Goal: Task Accomplishment & Management: Complete application form

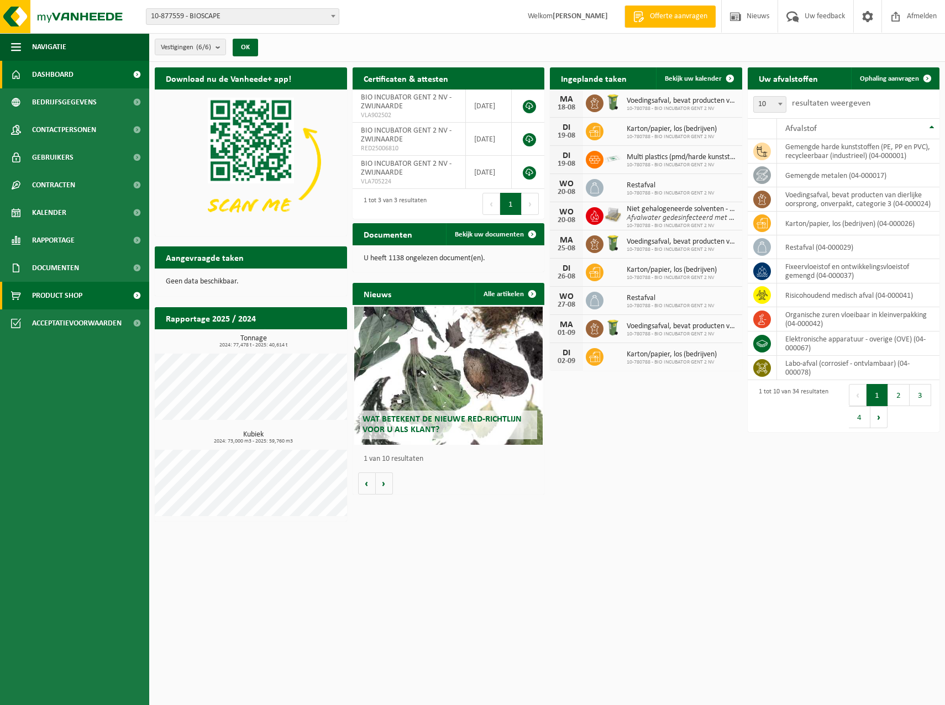
click at [56, 293] on span "Product Shop" at bounding box center [57, 296] width 50 height 28
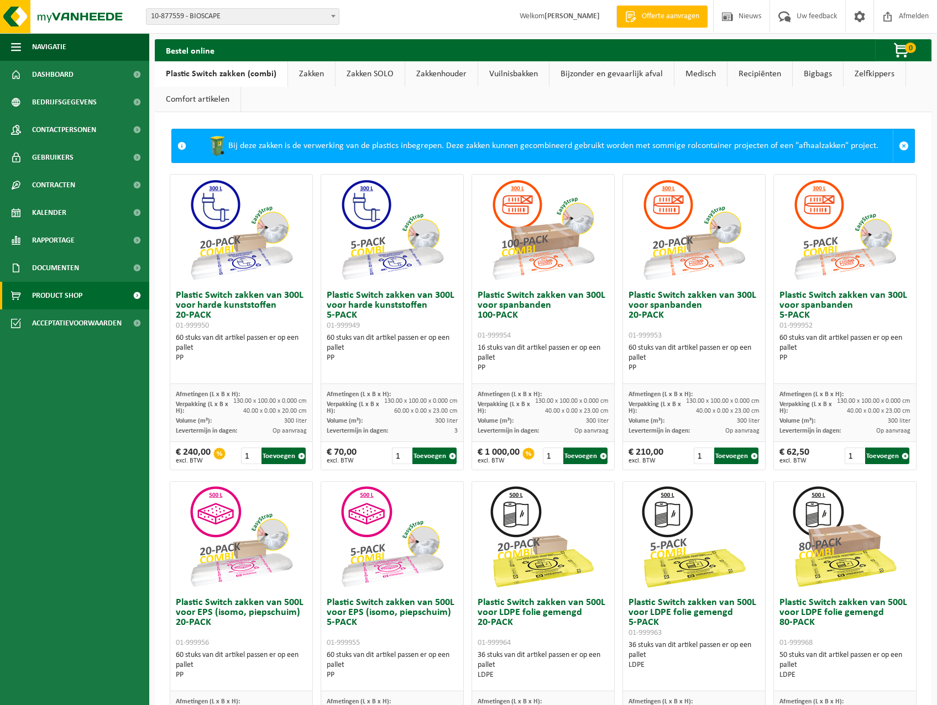
click at [697, 72] on link "Medisch" at bounding box center [700, 73] width 53 height 25
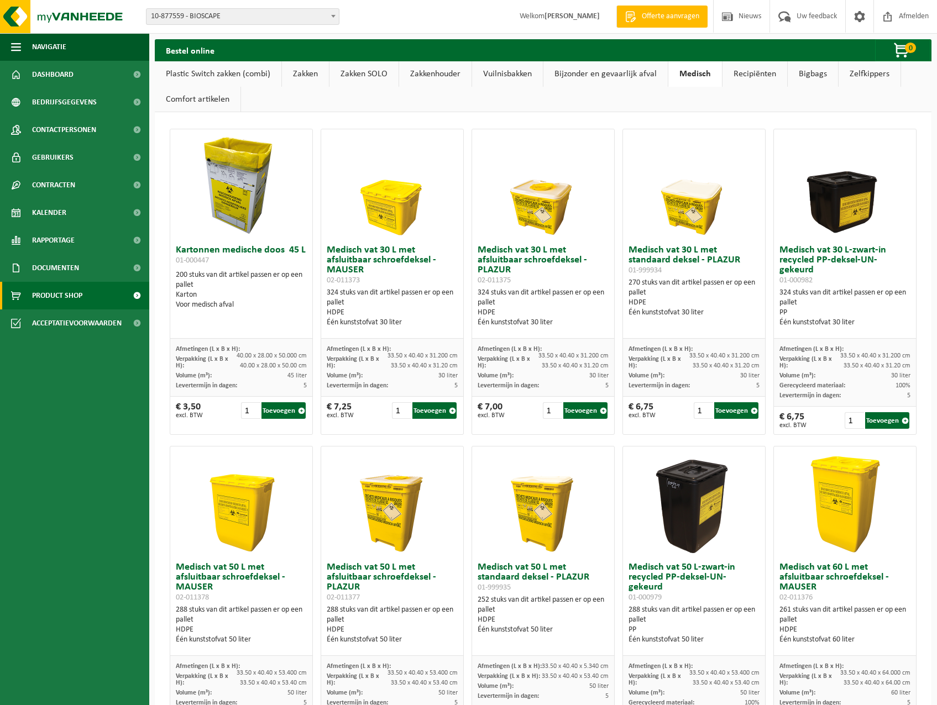
click at [237, 578] on h3 "Medisch vat 50 L met afsluitbaar schroefdeksel - MAUSER 02-011378" at bounding box center [241, 583] width 131 height 40
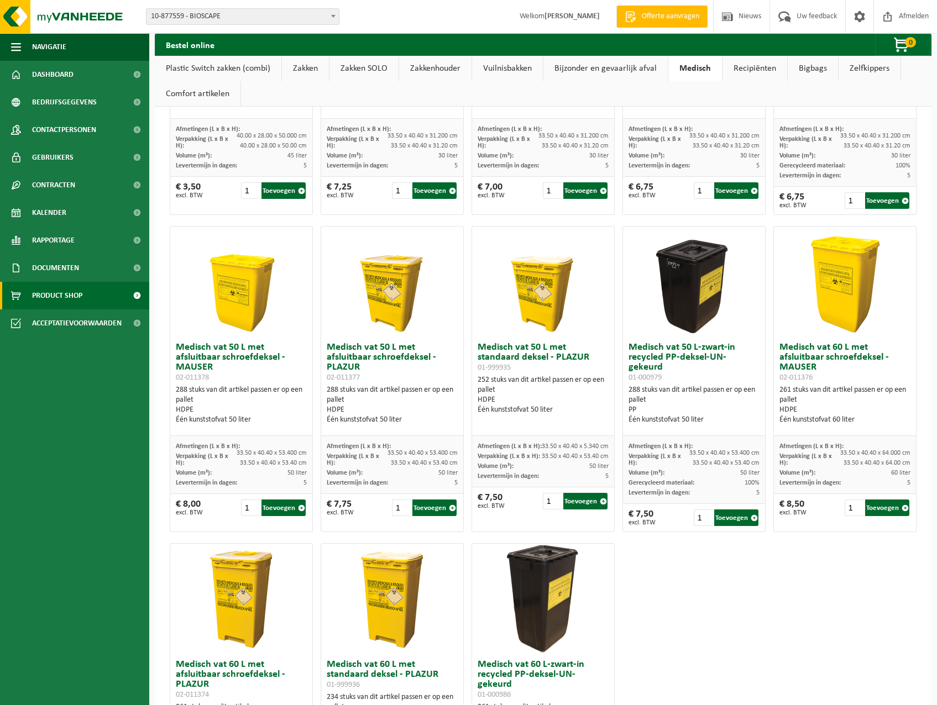
scroll to position [221, 0]
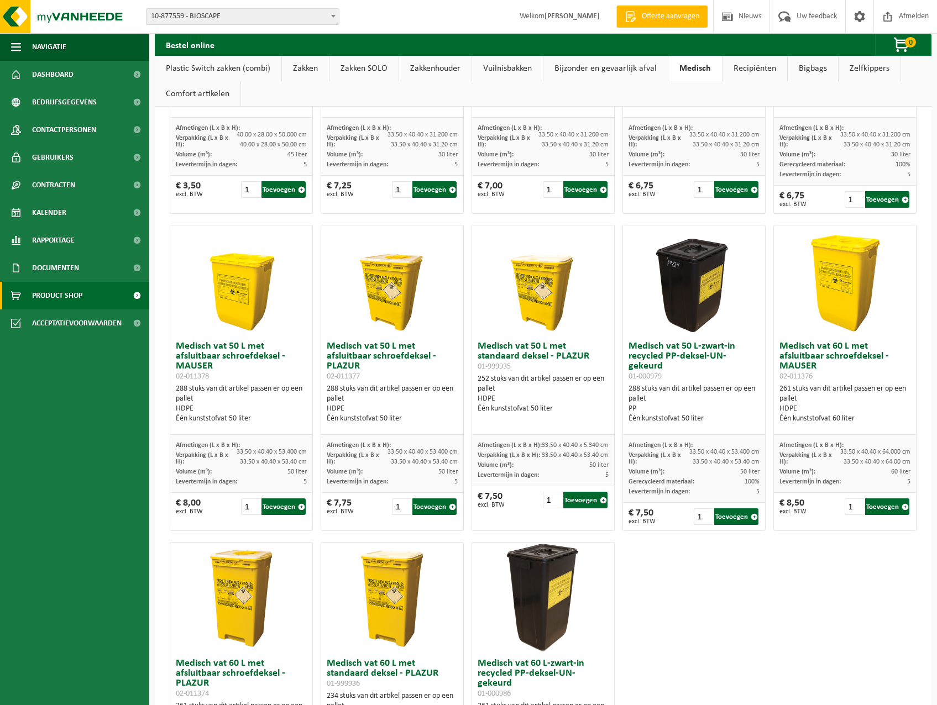
click at [247, 277] on img at bounding box center [241, 281] width 111 height 111
click at [250, 504] on input "2" at bounding box center [250, 507] width 19 height 17
click at [250, 504] on input "3" at bounding box center [250, 507] width 19 height 17
click at [250, 504] on input "8" at bounding box center [250, 507] width 19 height 17
type input "45"
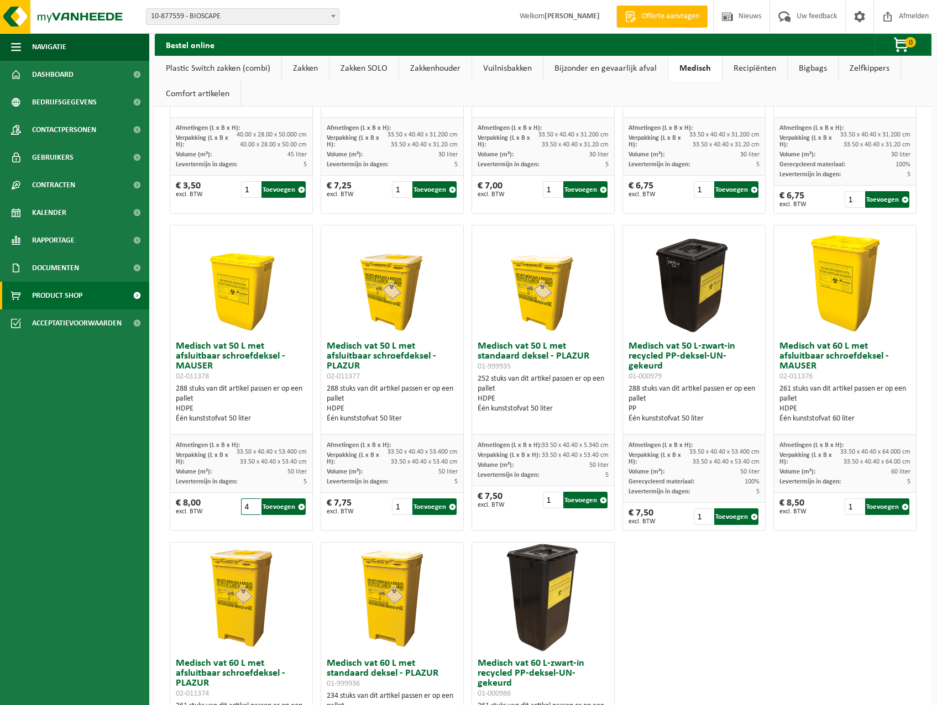
click at [253, 506] on input "45" at bounding box center [250, 507] width 19 height 17
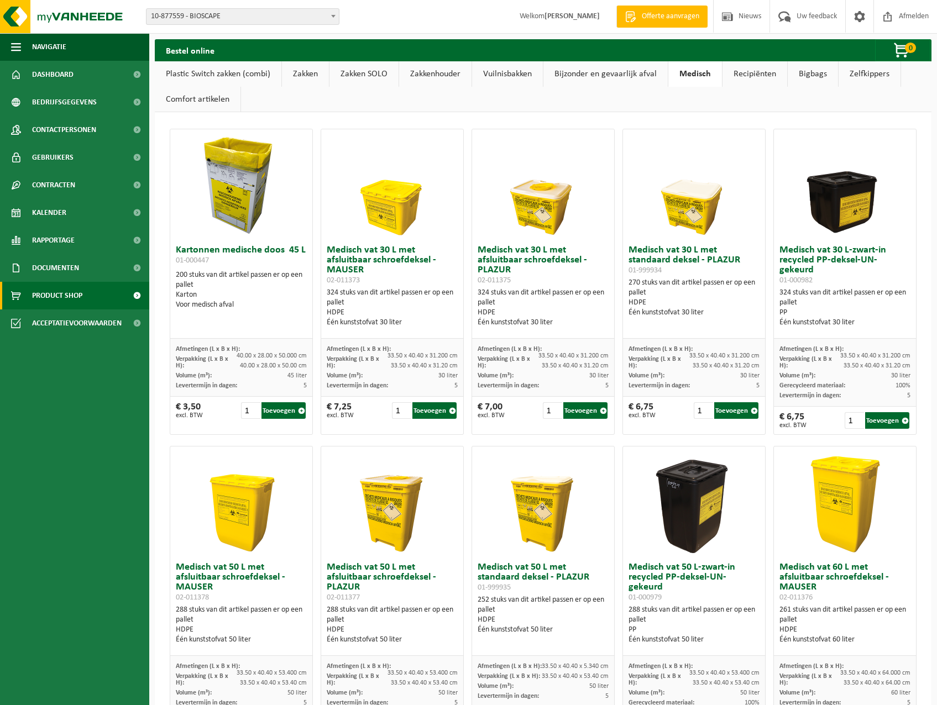
click at [237, 20] on span "10-877559 - BIOSCAPE" at bounding box center [242, 16] width 192 height 15
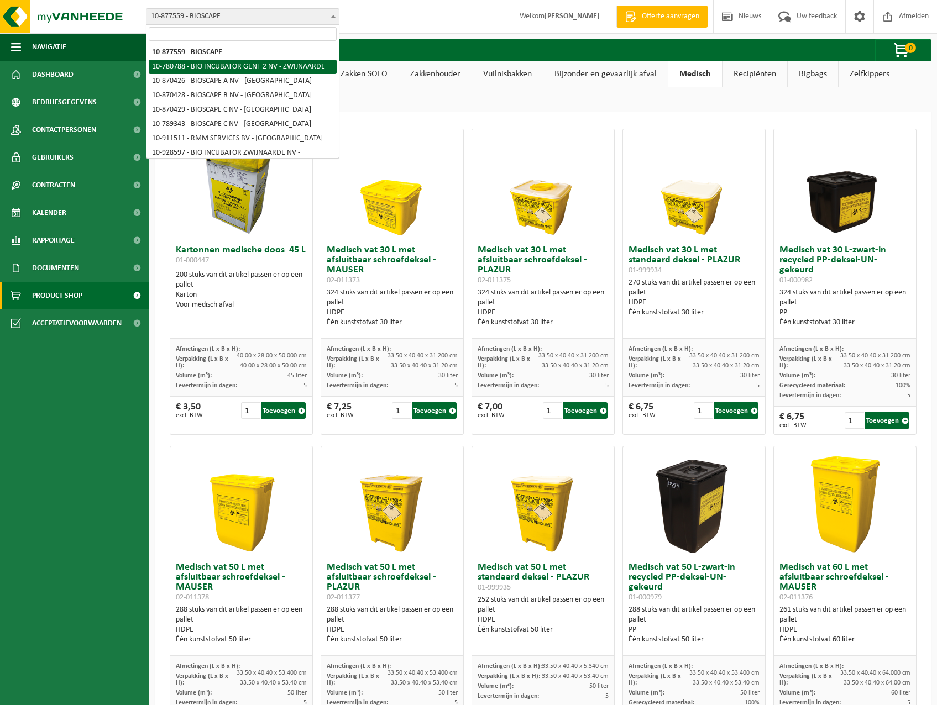
select select "28675"
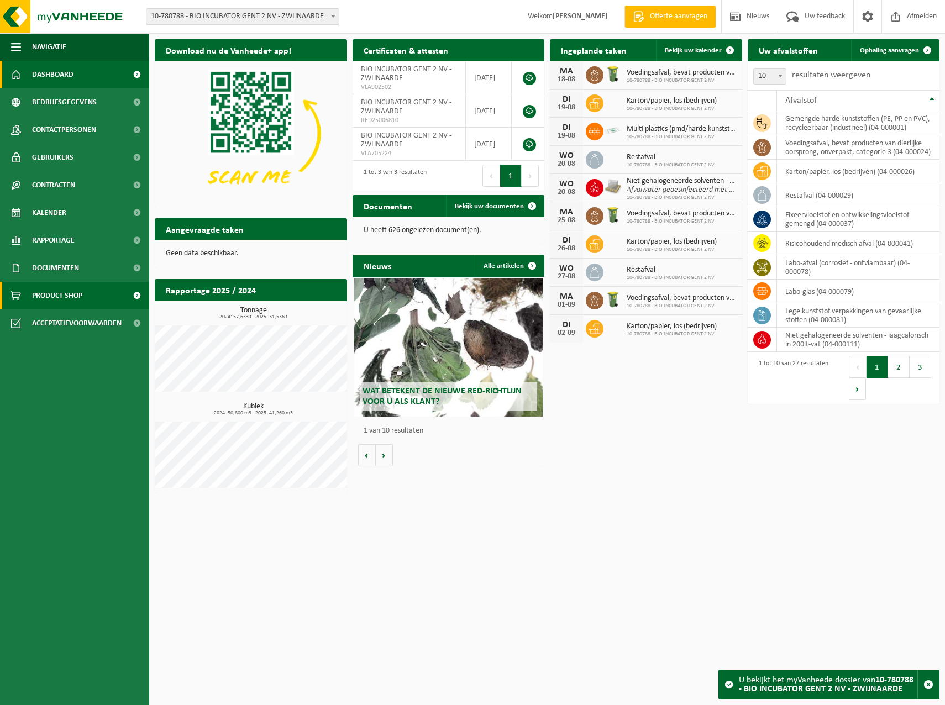
click at [82, 295] on span "Product Shop" at bounding box center [57, 296] width 50 height 28
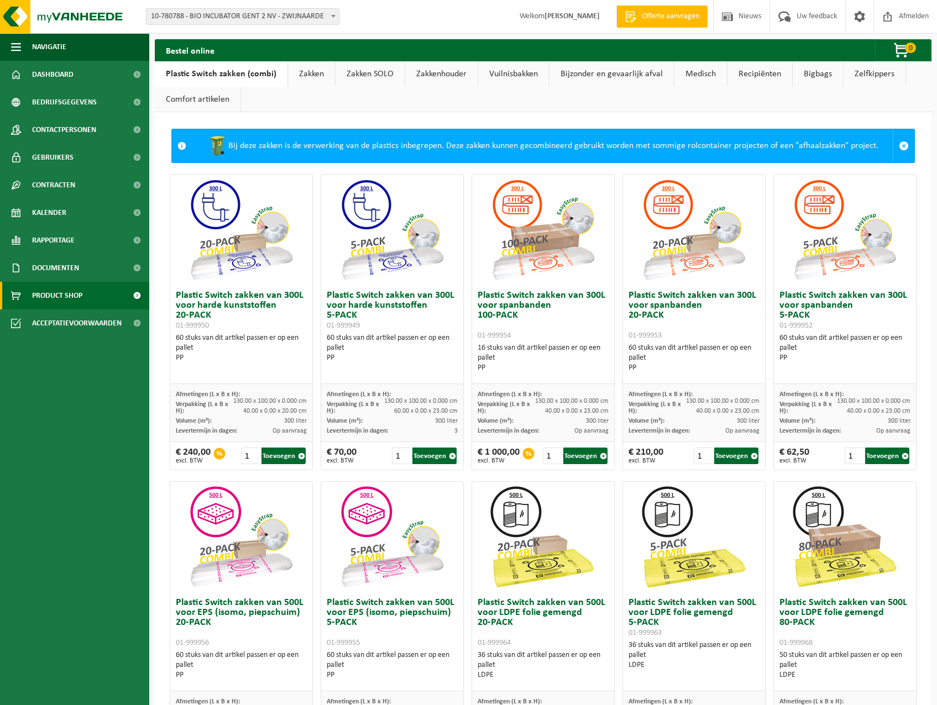
click at [687, 76] on link "Medisch" at bounding box center [700, 73] width 53 height 25
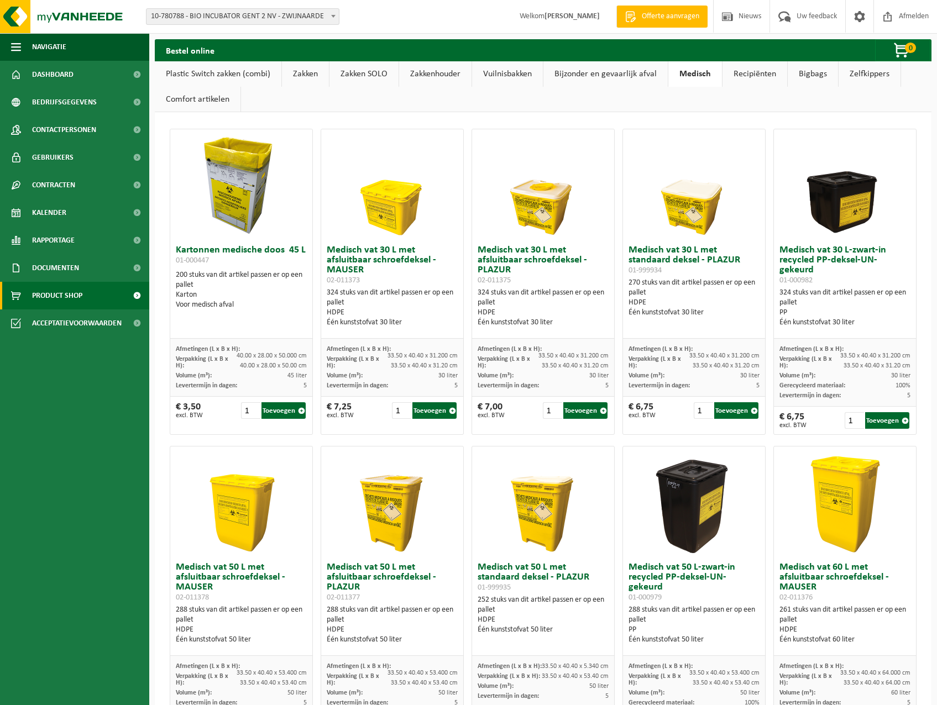
scroll to position [387, 0]
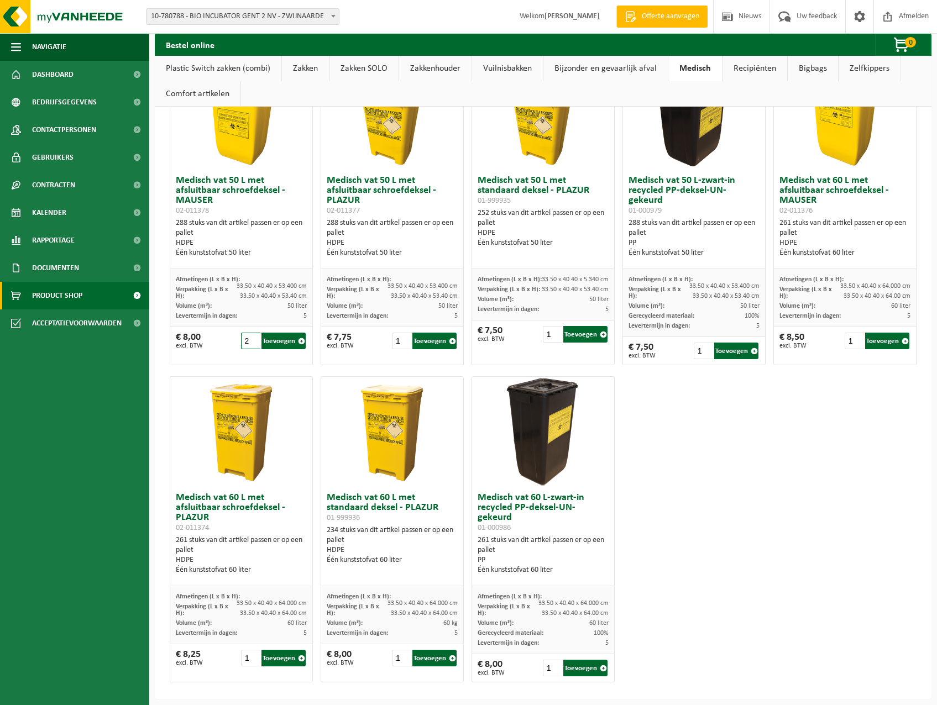
click at [251, 338] on input "25" at bounding box center [250, 341] width 19 height 17
click at [247, 342] on input "25" at bounding box center [250, 341] width 19 height 17
drag, startPoint x: 247, startPoint y: 342, endPoint x: 225, endPoint y: 343, distance: 21.6
click at [225, 343] on div "€ 8,00 excl. BTW 25 Toevoegen" at bounding box center [241, 341] width 142 height 28
click at [254, 343] on input "24" at bounding box center [250, 341] width 19 height 17
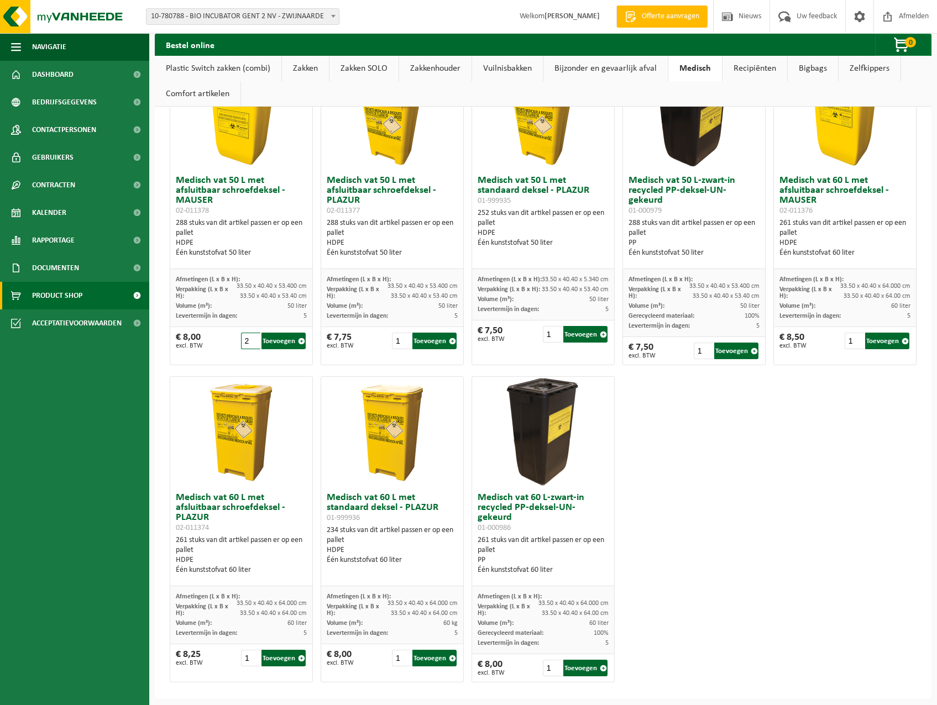
click at [254, 343] on input "21" at bounding box center [250, 341] width 19 height 17
click at [250, 344] on input "20" at bounding box center [250, 341] width 19 height 17
click at [250, 344] on input "19" at bounding box center [250, 341] width 19 height 17
type input "18"
click at [250, 344] on input "18" at bounding box center [250, 341] width 19 height 17
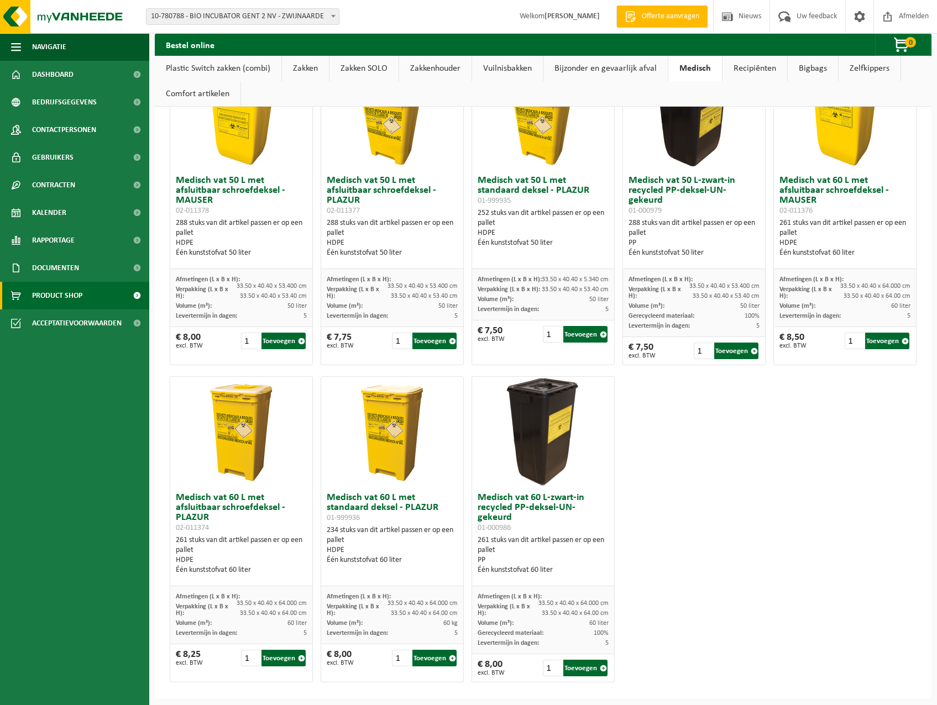
click at [234, 334] on div "€ 8,00 excl. BTW 18 Toevoegen" at bounding box center [241, 341] width 142 height 28
click at [43, 210] on span "Kalender" at bounding box center [49, 213] width 34 height 28
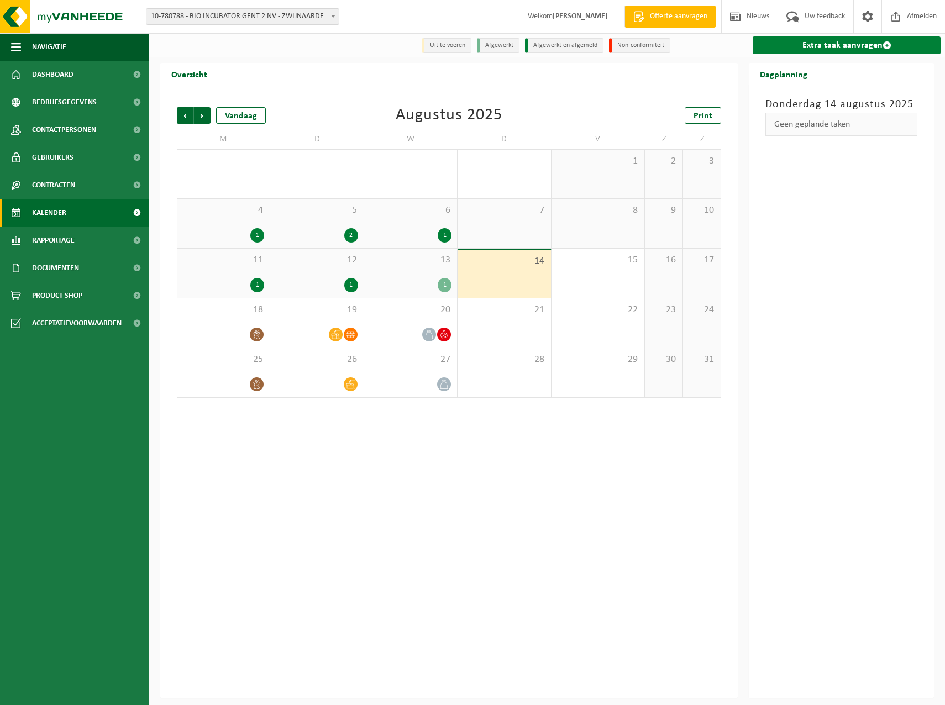
click at [824, 41] on link "Extra taak aanvragen" at bounding box center [847, 45] width 188 height 18
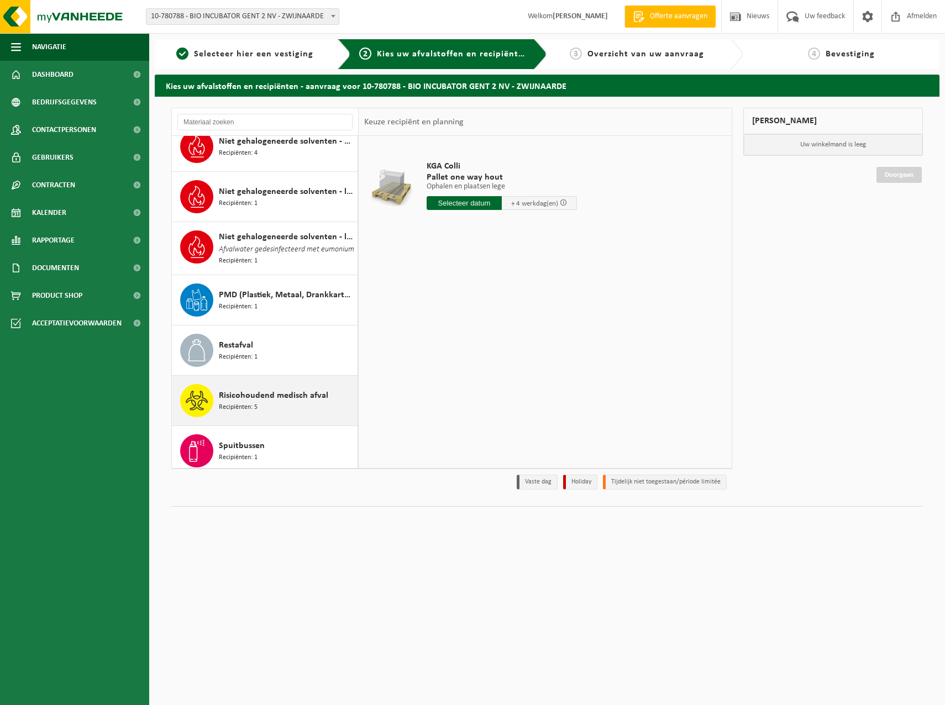
click at [240, 413] on span "Recipiënten: 5" at bounding box center [238, 407] width 39 height 11
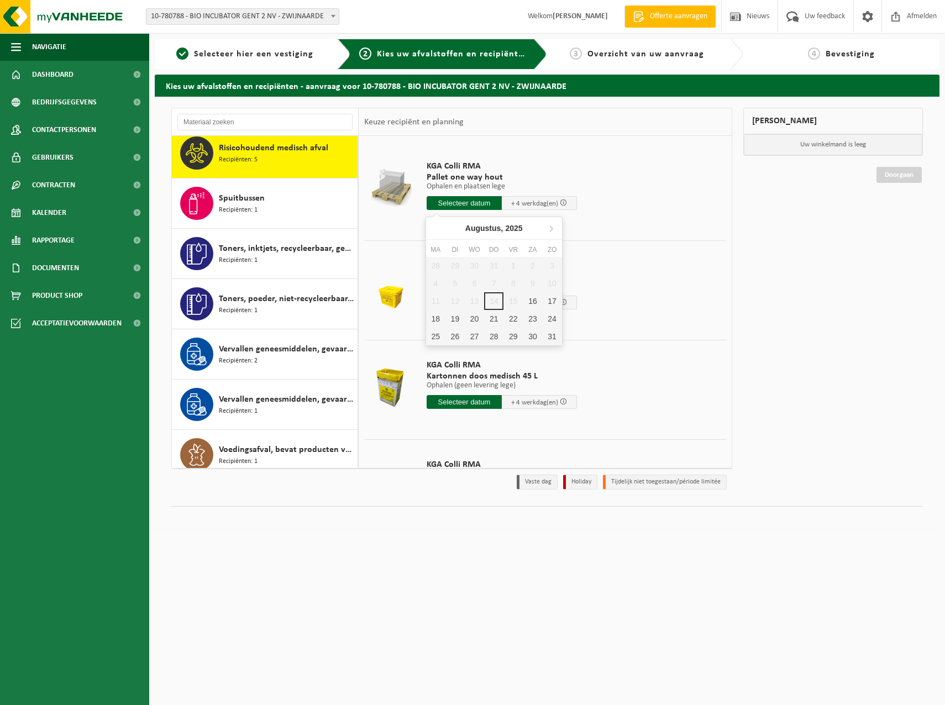
click at [480, 202] on input "text" at bounding box center [464, 203] width 75 height 14
click at [433, 318] on div "18" at bounding box center [435, 319] width 19 height 18
type input "Van 2025-08-18"
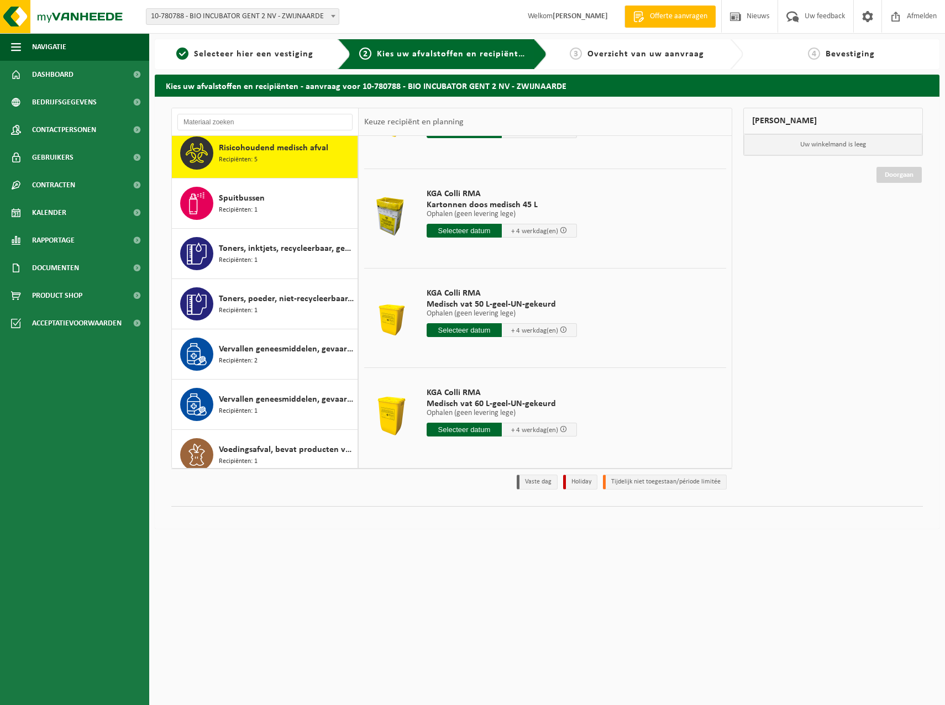
scroll to position [257, 0]
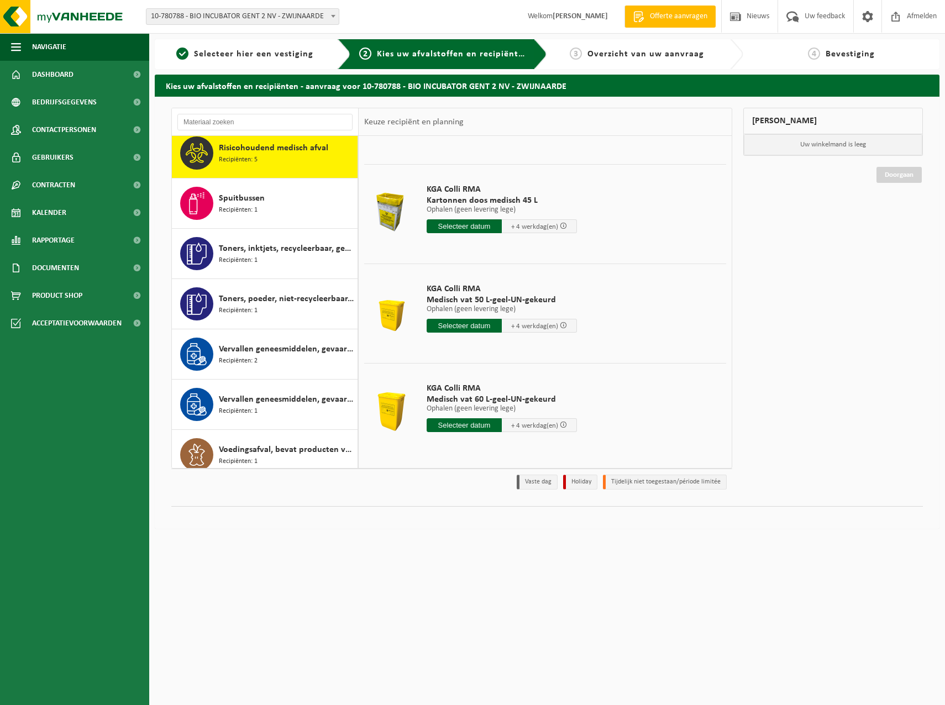
click at [458, 323] on input "text" at bounding box center [464, 326] width 75 height 14
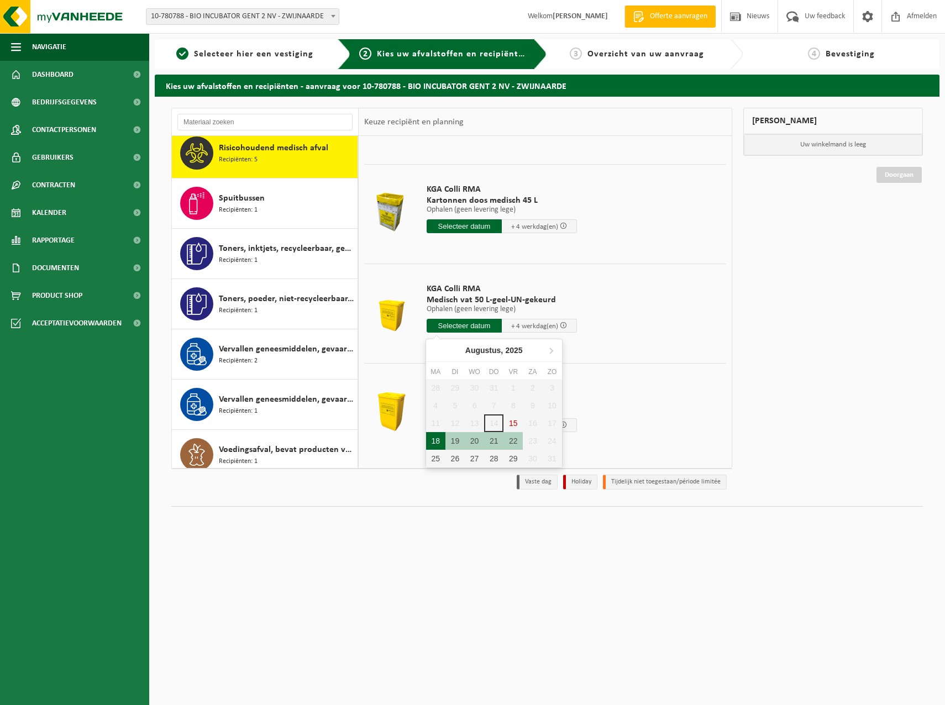
click at [432, 441] on div "18" at bounding box center [435, 441] width 19 height 18
type input "Van 2025-08-18"
type input "2025-08-18"
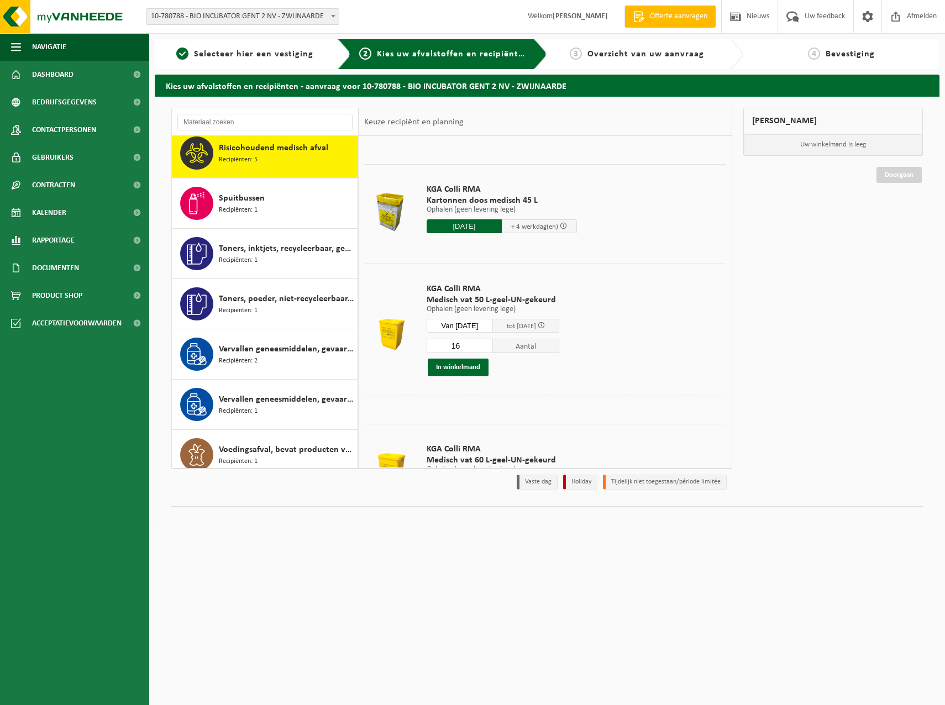
click at [493, 344] on input "16" at bounding box center [460, 346] width 66 height 14
click at [493, 344] on input "46" at bounding box center [460, 346] width 66 height 14
click at [493, 344] on input "47" at bounding box center [460, 346] width 66 height 14
type input "48"
click at [493, 344] on input "48" at bounding box center [460, 346] width 66 height 14
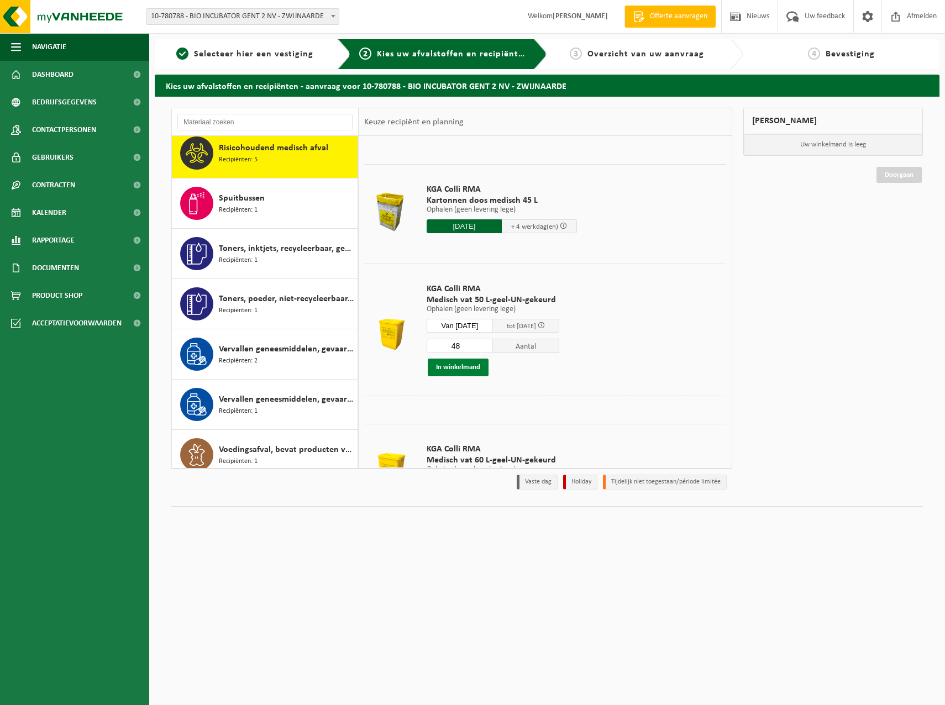
click at [462, 369] on button "In winkelmand" at bounding box center [458, 368] width 61 height 18
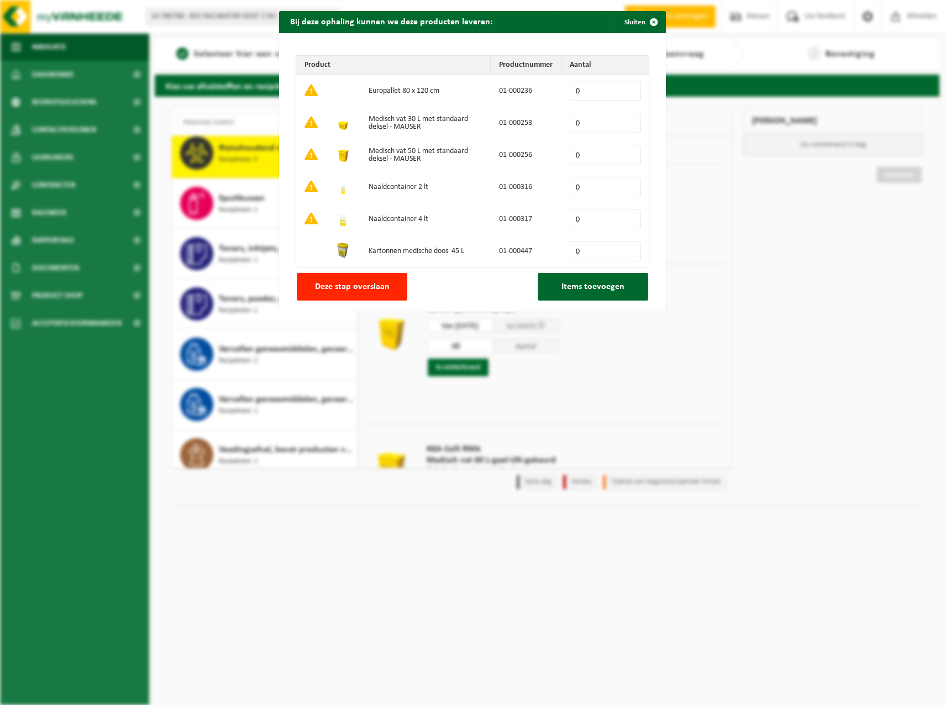
click at [578, 152] on input "0" at bounding box center [605, 155] width 71 height 20
drag, startPoint x: 580, startPoint y: 156, endPoint x: 551, endPoint y: 158, distance: 28.8
click at [551, 158] on tr "Medisch vat 50 L met standaard deksel - MAUSER 01-000256 0" at bounding box center [472, 155] width 353 height 32
type input "100"
click at [566, 289] on span "Items toevoegen" at bounding box center [593, 286] width 63 height 9
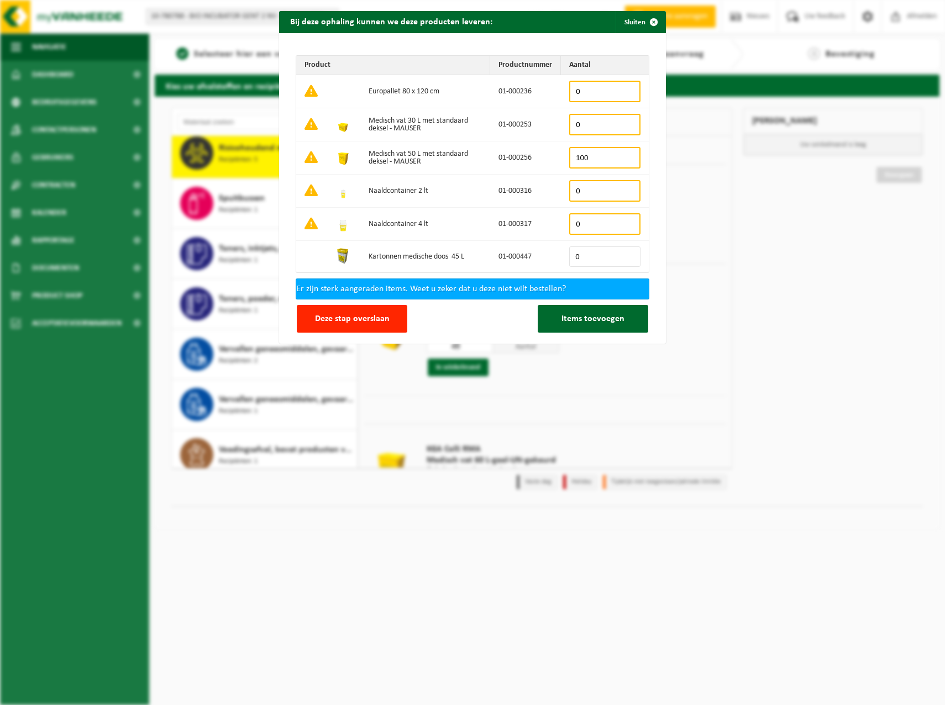
click at [583, 159] on input "100" at bounding box center [604, 158] width 71 height 22
click at [589, 320] on span "Items toevoegen" at bounding box center [593, 319] width 63 height 9
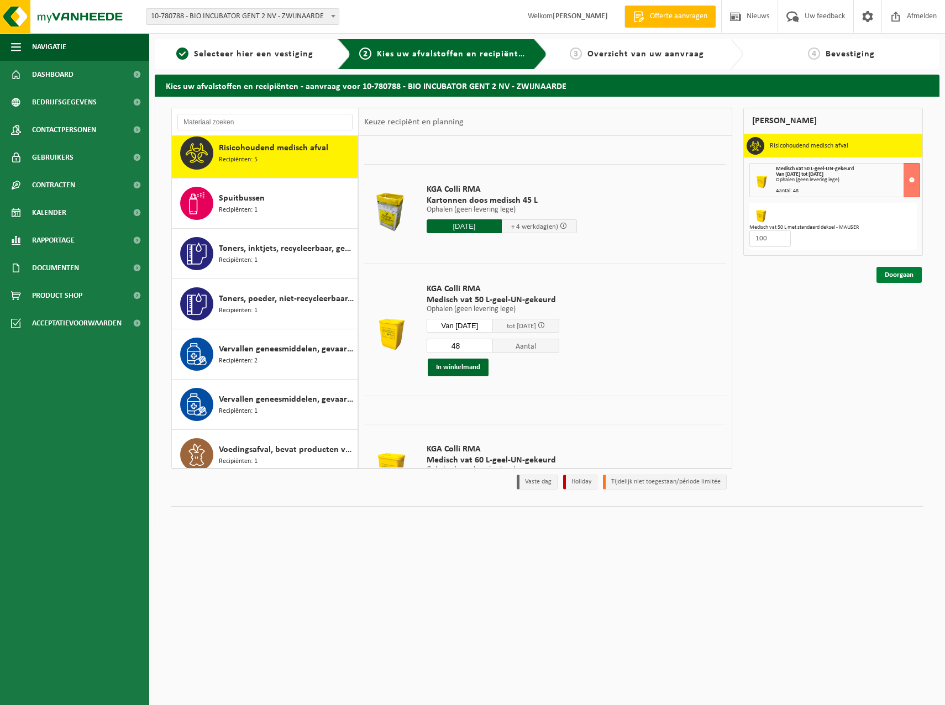
click at [895, 276] on link "Doorgaan" at bounding box center [899, 275] width 45 height 16
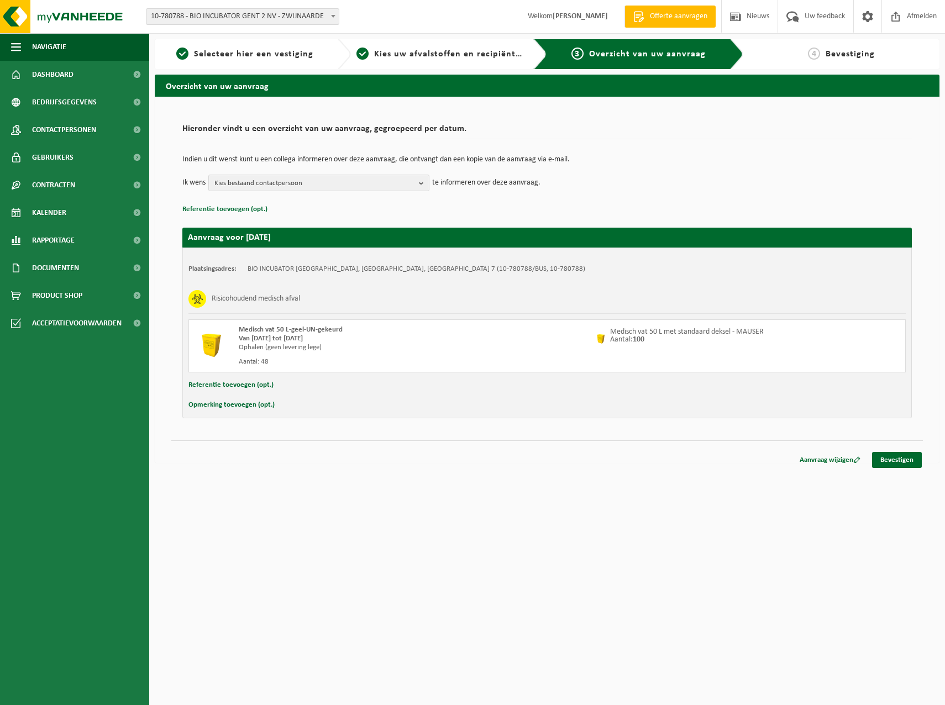
click at [253, 385] on button "Referentie toevoegen (opt.)" at bounding box center [230, 385] width 85 height 14
click at [253, 386] on input "text" at bounding box center [569, 386] width 652 height 17
type input "G"
type input "Ophaling: 2 europalletten met 48 gele vaten, Levering: 100 gele vaten aub."
click at [221, 405] on button "Opmerking toevoegen (opt.)" at bounding box center [231, 407] width 86 height 14
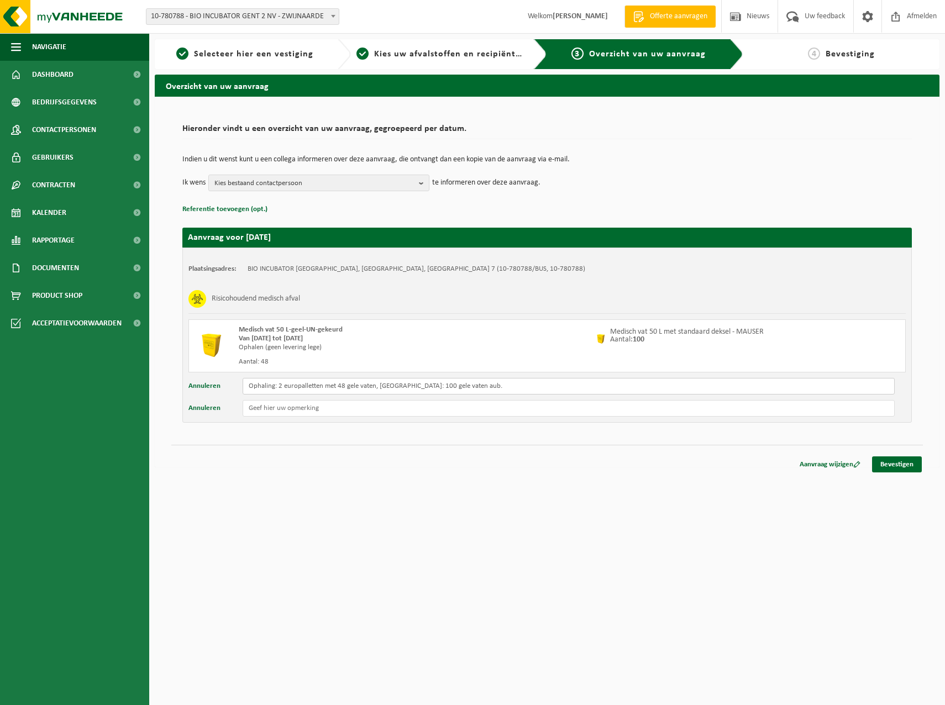
drag, startPoint x: 495, startPoint y: 386, endPoint x: 132, endPoint y: 380, distance: 363.8
click at [132, 380] on div "Navigatie Offerte aanvragen Nieuws Uw feedback Afmelden Dashboard Bedrijfsgegev…" at bounding box center [472, 239] width 945 height 479
click at [272, 417] on div "Plaatsingsadres: BIO INCUBATOR GENT 2 NV, 9052 ZWIJNAARDE, INDUSTRIEPARK ZWIJNA…" at bounding box center [547, 335] width 730 height 175
click at [269, 406] on input "text" at bounding box center [569, 408] width 652 height 17
paste input "Ophaling: 2 europalletten met 48 gele vaten, Levering: 100 gele vaten aub."
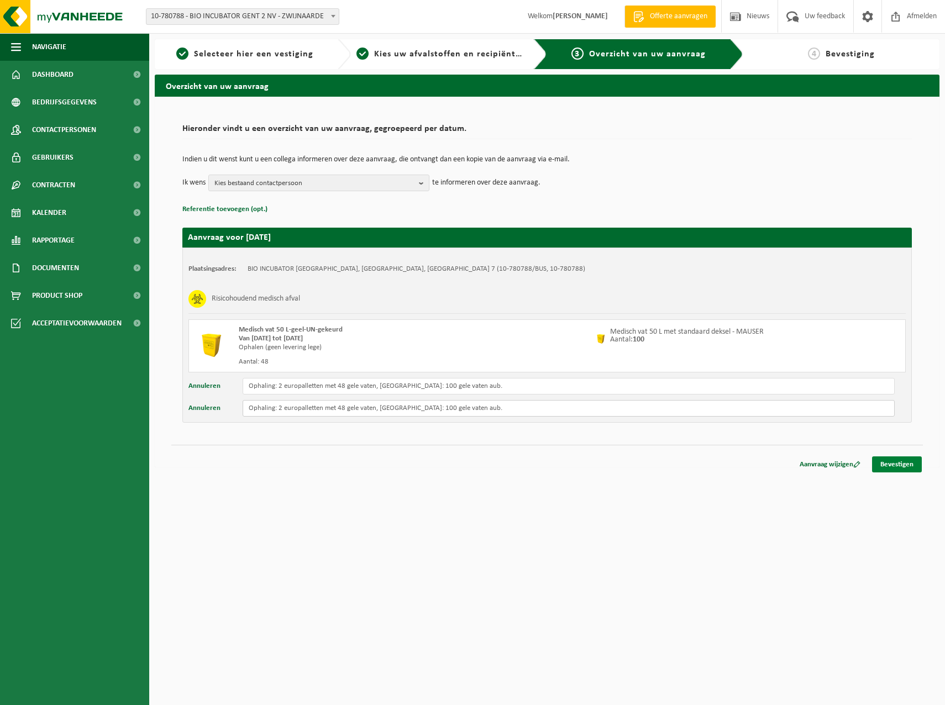
type input "Ophaling: 2 europalletten met 48 gele vaten, Levering: 100 gele vaten aub."
click at [905, 462] on link "Bevestigen" at bounding box center [897, 465] width 50 height 16
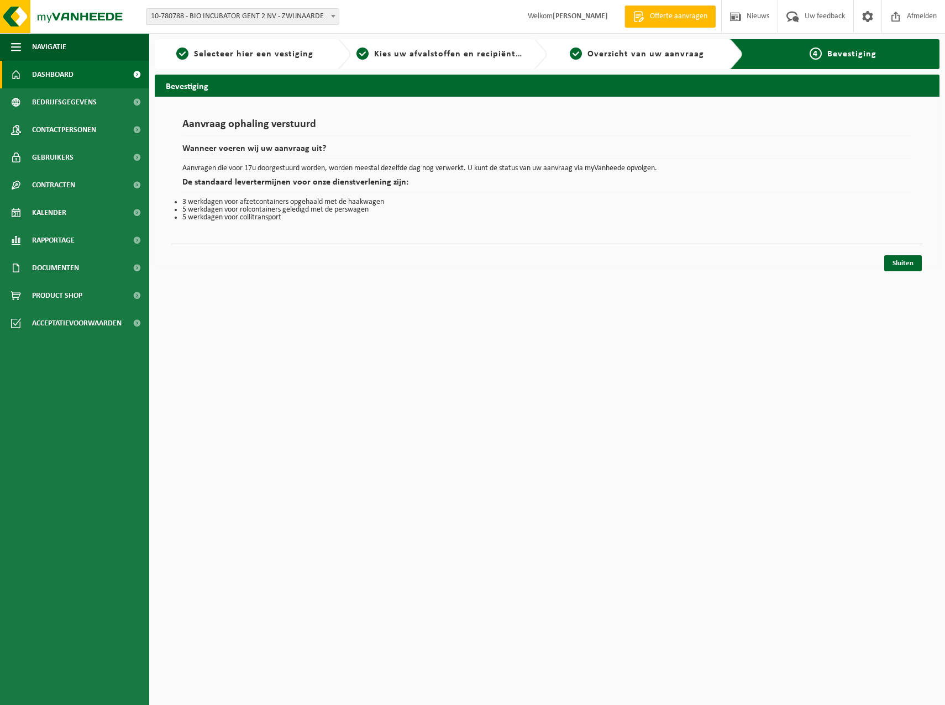
click at [61, 76] on span "Dashboard" at bounding box center [52, 75] width 41 height 28
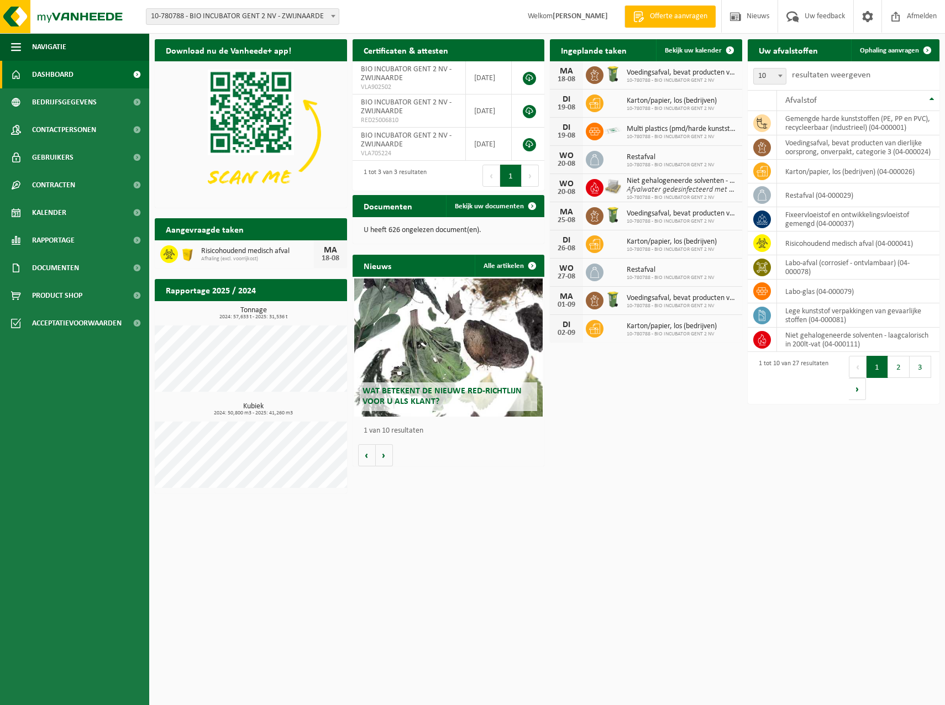
click at [45, 79] on span "Dashboard" at bounding box center [52, 75] width 41 height 28
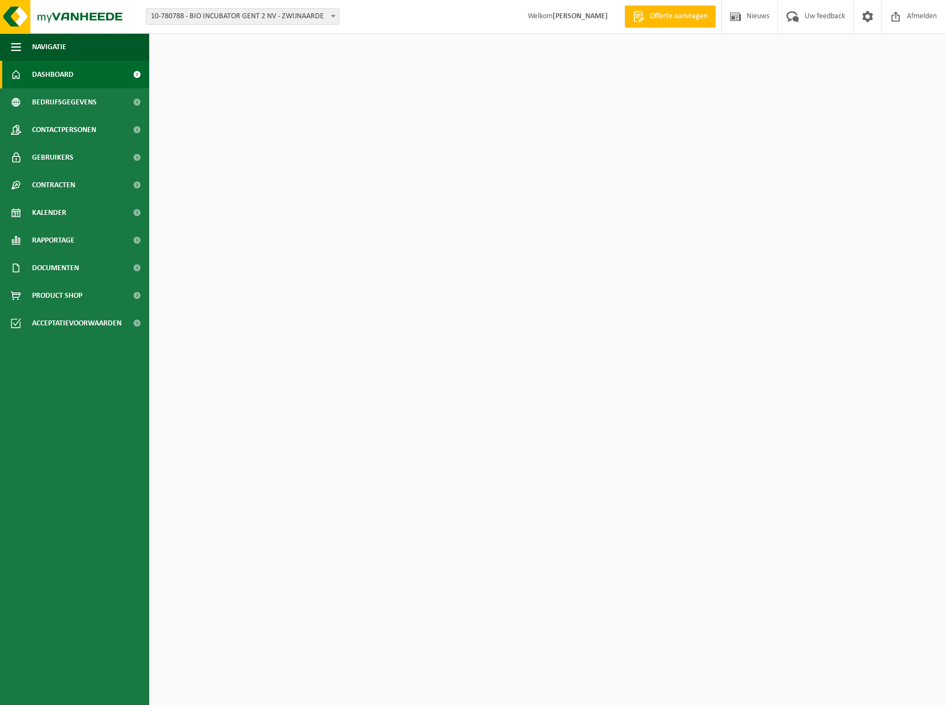
click at [162, 14] on span "10-780788 - BIO INCUBATOR GENT 2 NV - ZWIJNAARDE" at bounding box center [242, 16] width 192 height 15
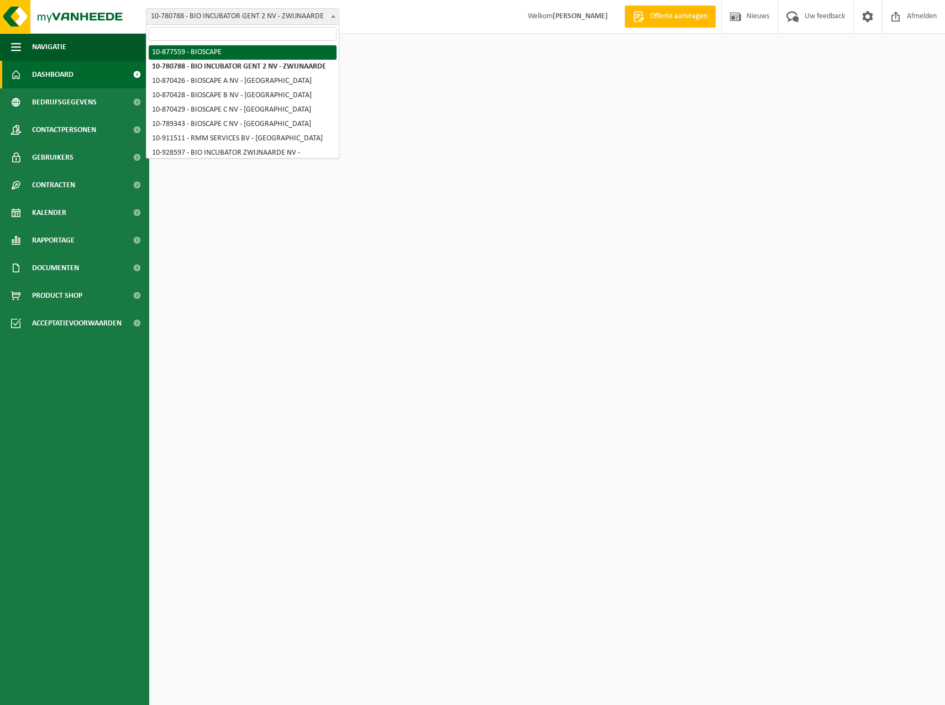
select select "108022"
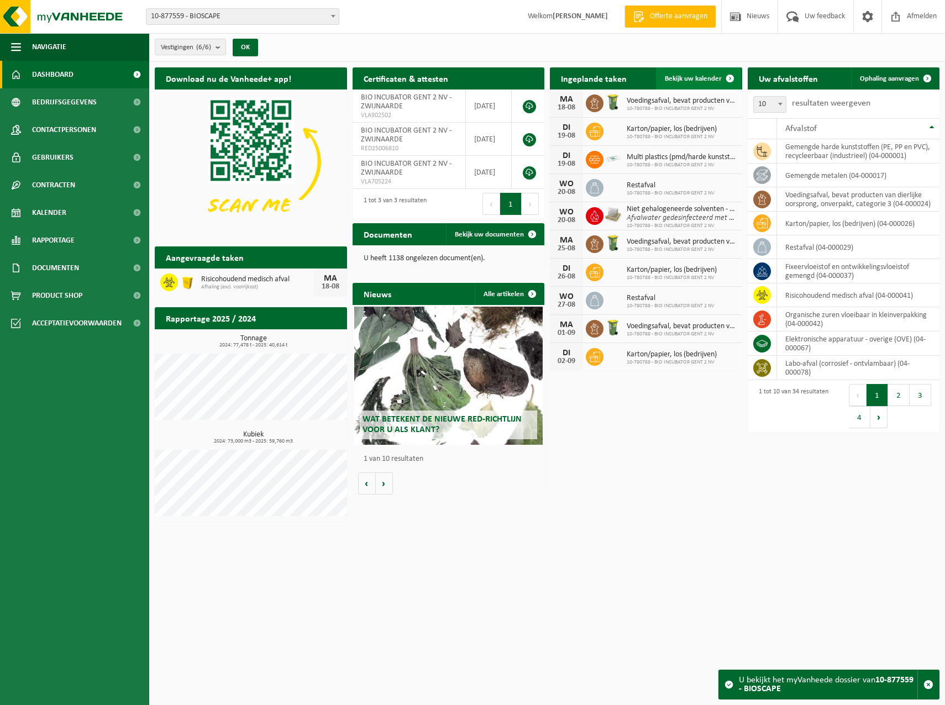
click at [711, 77] on span "Bekijk uw kalender" at bounding box center [693, 78] width 57 height 7
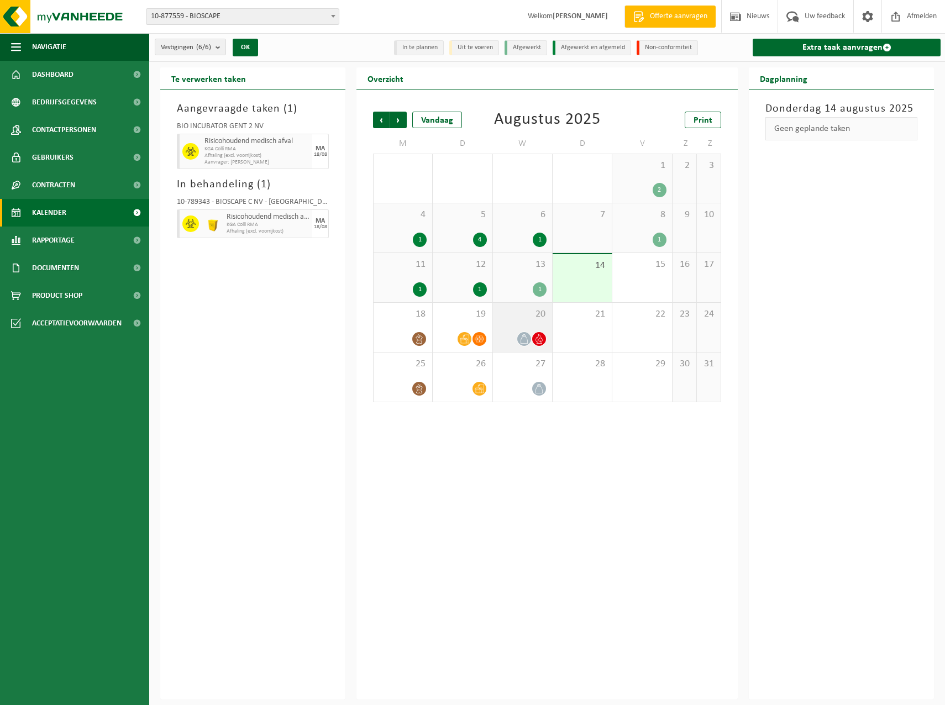
click at [534, 316] on span "20" at bounding box center [523, 314] width 48 height 12
